Goal: Transaction & Acquisition: Download file/media

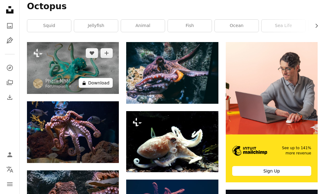
scroll to position [111, 0]
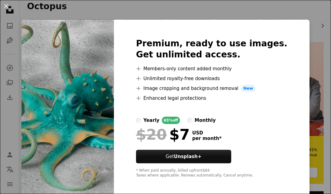
click at [309, 10] on div "An X shape Premium, ready to use images. Get unlimited access. A plus sign Memb…" at bounding box center [165, 97] width 331 height 194
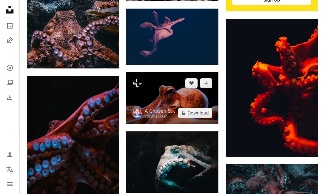
scroll to position [273, 0]
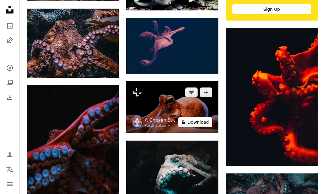
click at [203, 119] on button "A lock Download" at bounding box center [195, 122] width 34 height 10
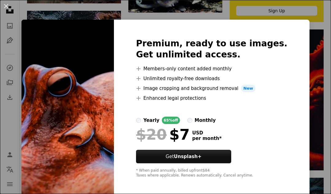
click at [315, 47] on div "An X shape Premium, ready to use images. Get unlimited access. A plus sign Memb…" at bounding box center [165, 97] width 331 height 194
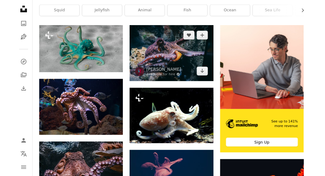
scroll to position [134, 0]
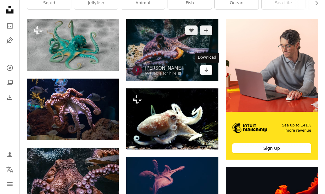
click at [205, 70] on icon "Download" at bounding box center [206, 69] width 4 height 4
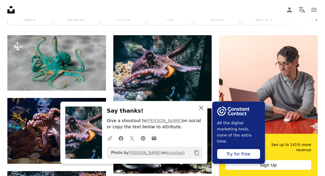
click at [201, 106] on icon "An X shape" at bounding box center [201, 107] width 7 height 7
